Goal: Information Seeking & Learning: Check status

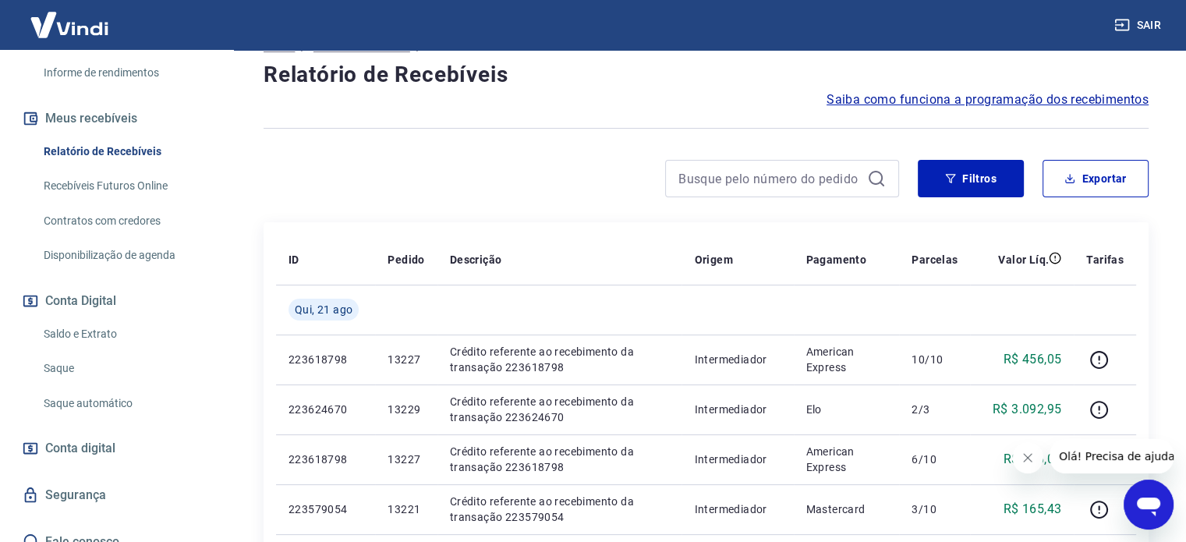
scroll to position [156, 0]
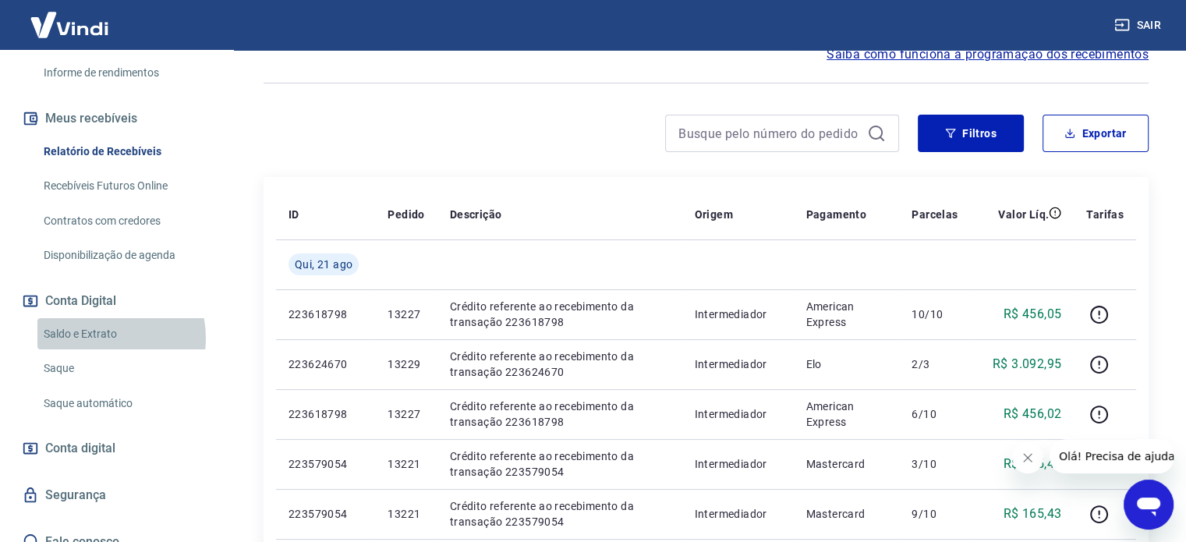
click at [94, 321] on link "Saldo e Extrato" at bounding box center [125, 334] width 177 height 32
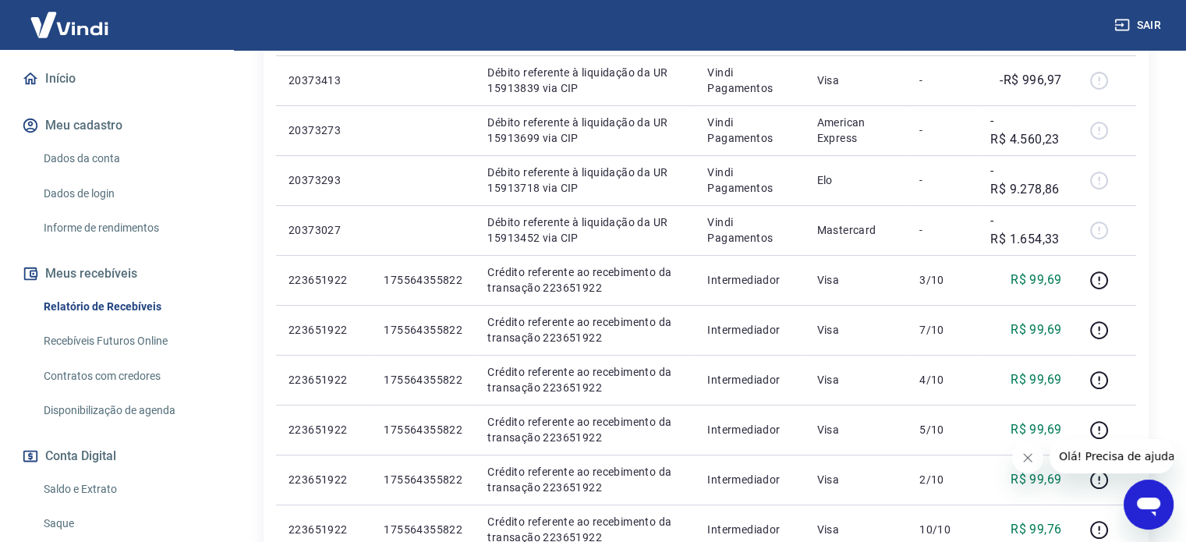
scroll to position [156, 0]
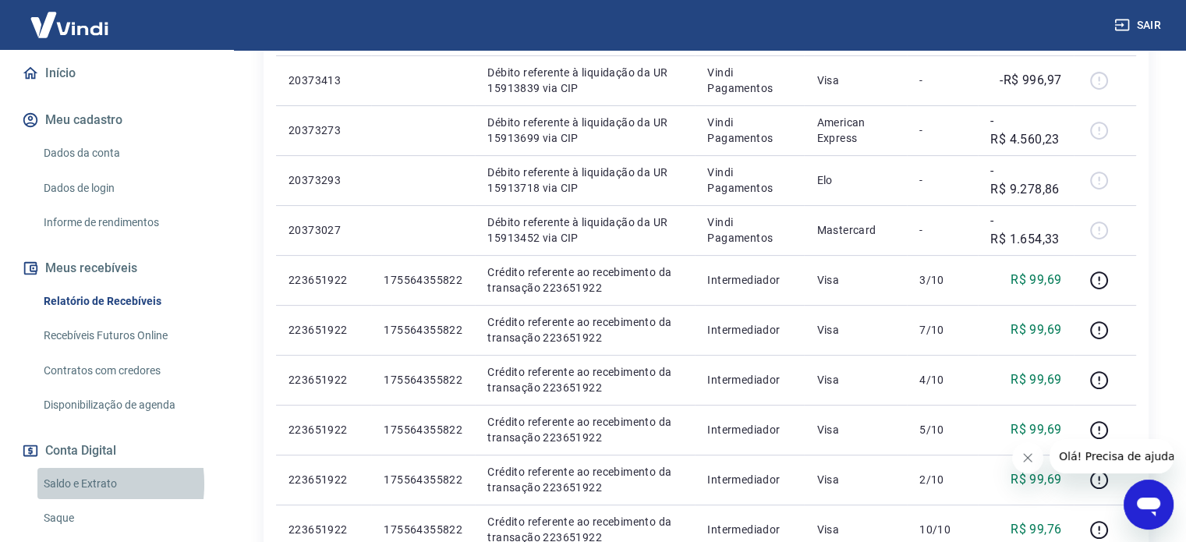
click at [72, 468] on link "Saldo e Extrato" at bounding box center [125, 484] width 177 height 32
